Goal: Navigation & Orientation: Find specific page/section

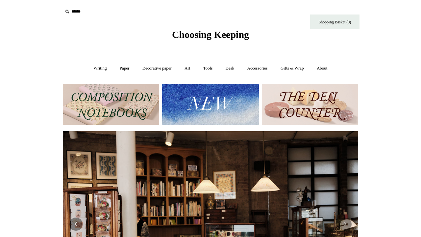
click at [80, 13] on input "text" at bounding box center [103, 12] width 81 height 12
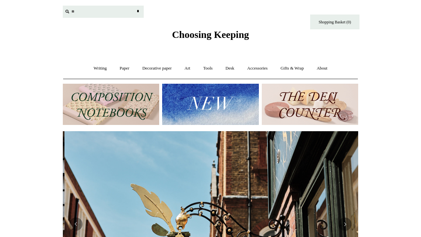
scroll to position [0, 296]
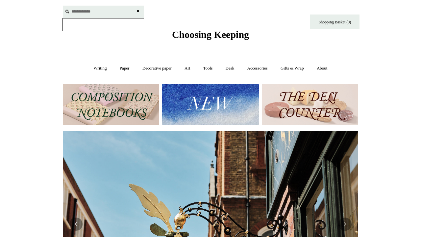
type input "**********"
click at [138, 11] on input "*" at bounding box center [138, 12] width 7 height 12
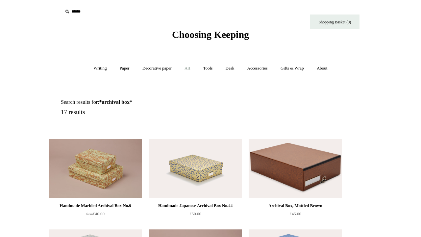
click at [189, 68] on link "Art +" at bounding box center [187, 68] width 17 height 17
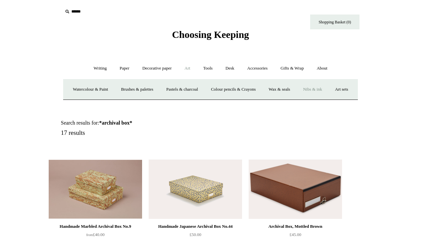
click at [328, 90] on link "Nibs & ink" at bounding box center [312, 89] width 31 height 17
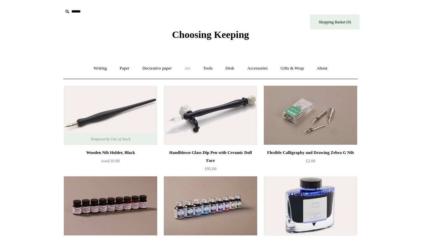
click at [187, 70] on link "Art +" at bounding box center [187, 68] width 17 height 17
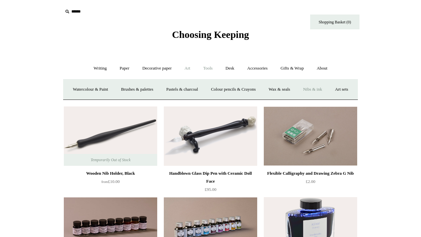
click at [211, 67] on link "Tools +" at bounding box center [208, 68] width 21 height 17
click at [236, 67] on link "Desk +" at bounding box center [230, 68] width 21 height 17
click at [254, 71] on link "Accessories +" at bounding box center [258, 68] width 32 height 17
click at [133, 87] on link "Pen cases" at bounding box center [138, 89] width 28 height 17
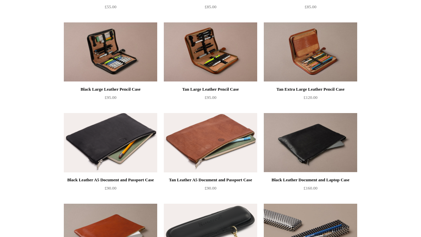
scroll to position [603, 0]
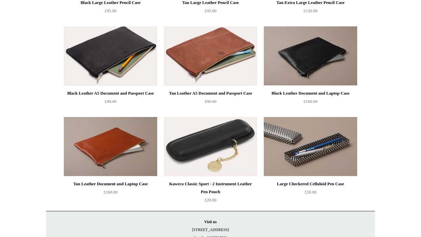
click at [215, 145] on img at bounding box center [211, 146] width 94 height 59
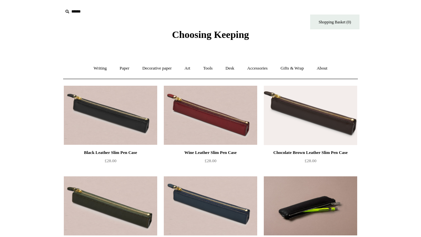
scroll to position [0, 0]
click at [232, 68] on link "Desk +" at bounding box center [230, 68] width 21 height 17
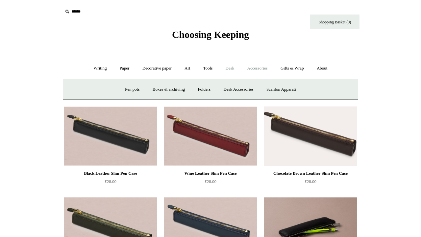
click at [261, 73] on link "Accessories +" at bounding box center [258, 68] width 32 height 17
click at [97, 88] on link "Personal Accessories +" at bounding box center [99, 89] width 48 height 17
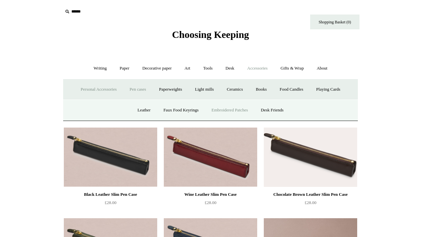
click at [212, 110] on link "Embroidered Patches" at bounding box center [230, 109] width 48 height 17
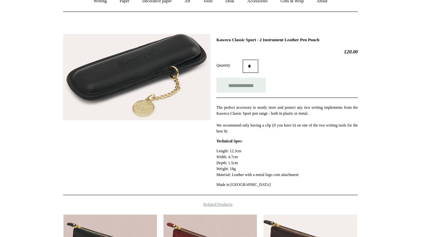
scroll to position [67, 0]
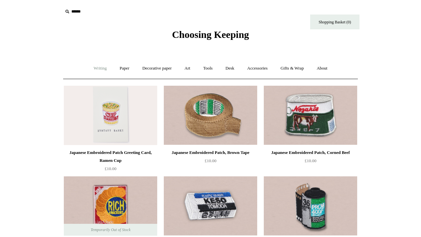
click at [96, 69] on link "Writing +" at bounding box center [100, 68] width 25 height 17
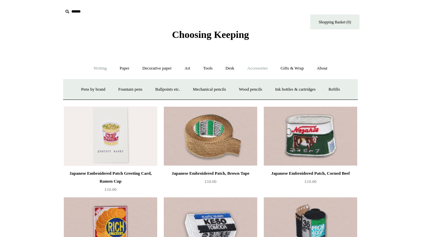
click at [262, 68] on link "Accessories +" at bounding box center [258, 68] width 32 height 17
click at [235, 67] on link "Desk +" at bounding box center [230, 68] width 21 height 17
click at [292, 70] on link "Gifts & Wrap +" at bounding box center [292, 68] width 35 height 17
click at [262, 68] on link "Accessories +" at bounding box center [258, 68] width 32 height 17
click at [83, 89] on link "Personal Accessories +" at bounding box center [99, 89] width 48 height 17
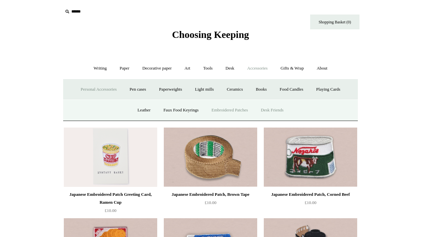
click at [268, 108] on link "Desk Friends" at bounding box center [272, 109] width 35 height 17
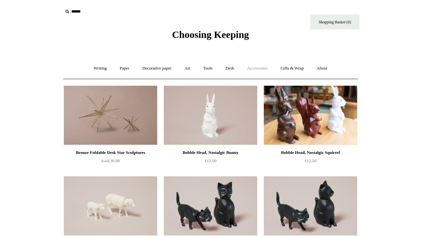
click at [268, 69] on link "Accessories +" at bounding box center [258, 68] width 32 height 17
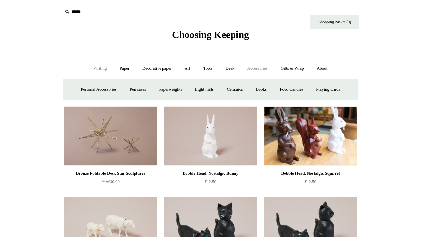
click at [93, 70] on link "Writing +" at bounding box center [100, 68] width 25 height 17
click at [92, 86] on link "Pens by brand +" at bounding box center [93, 89] width 36 height 17
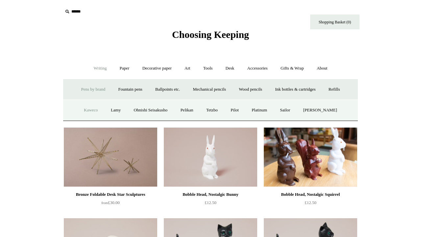
click at [86, 110] on link "Kaweco" at bounding box center [91, 109] width 26 height 17
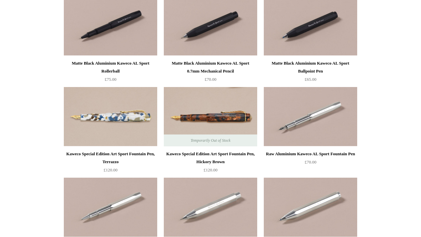
scroll to position [1605, 0]
